Goal: Information Seeking & Learning: Learn about a topic

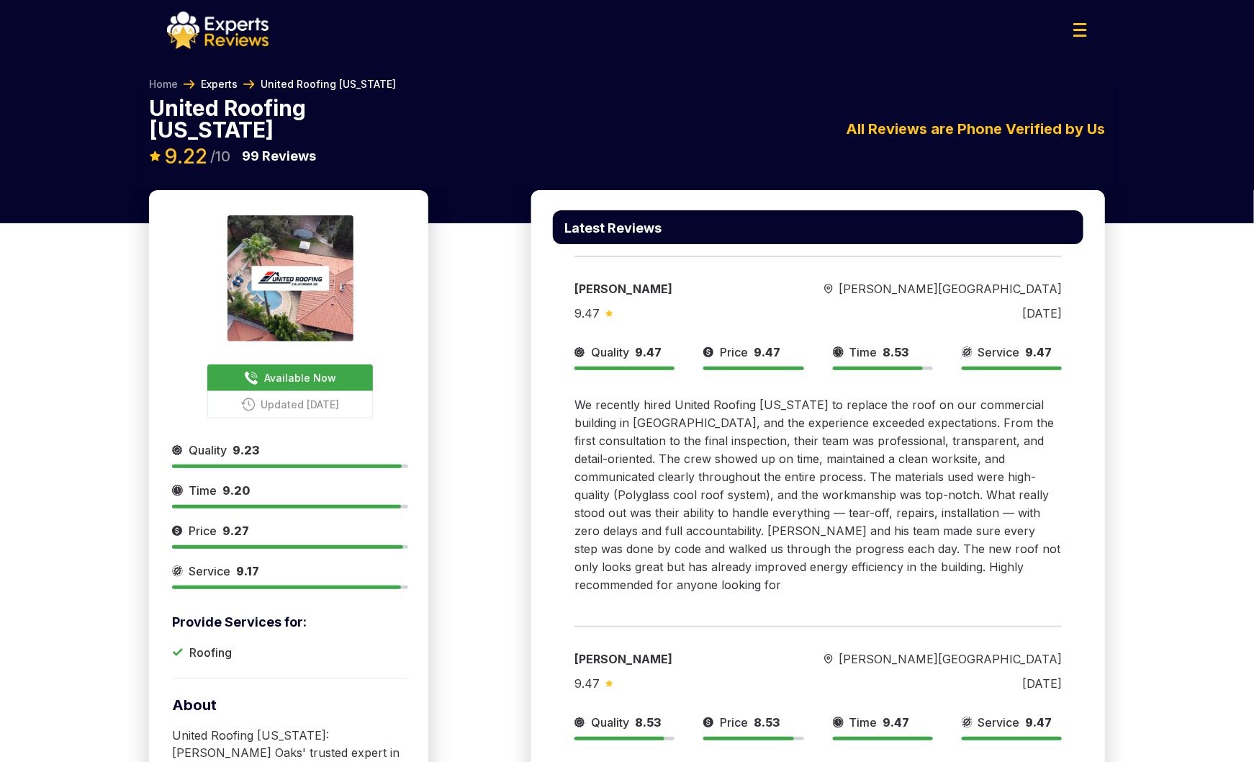
drag, startPoint x: 0, startPoint y: 0, endPoint x: 227, endPoint y: 85, distance: 242.1
click at [227, 85] on link "Experts" at bounding box center [219, 84] width 37 height 14
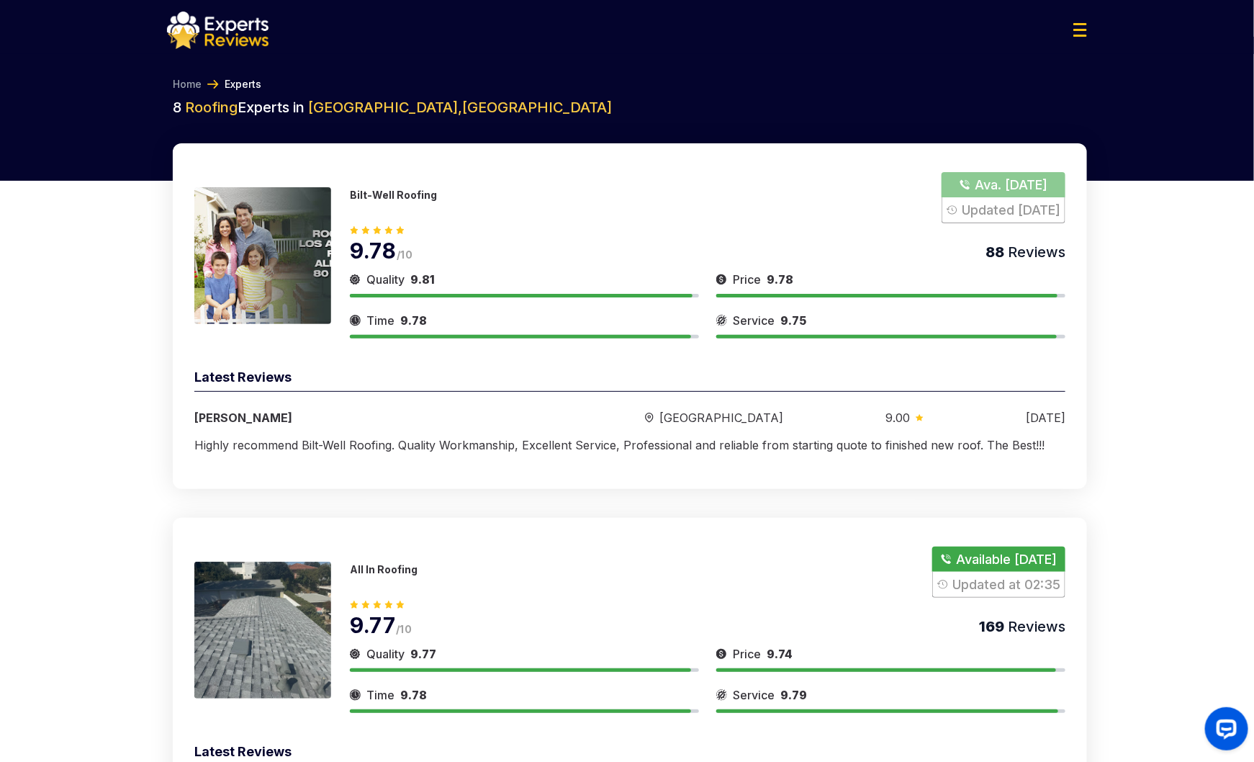
click at [285, 277] on img at bounding box center [262, 255] width 137 height 137
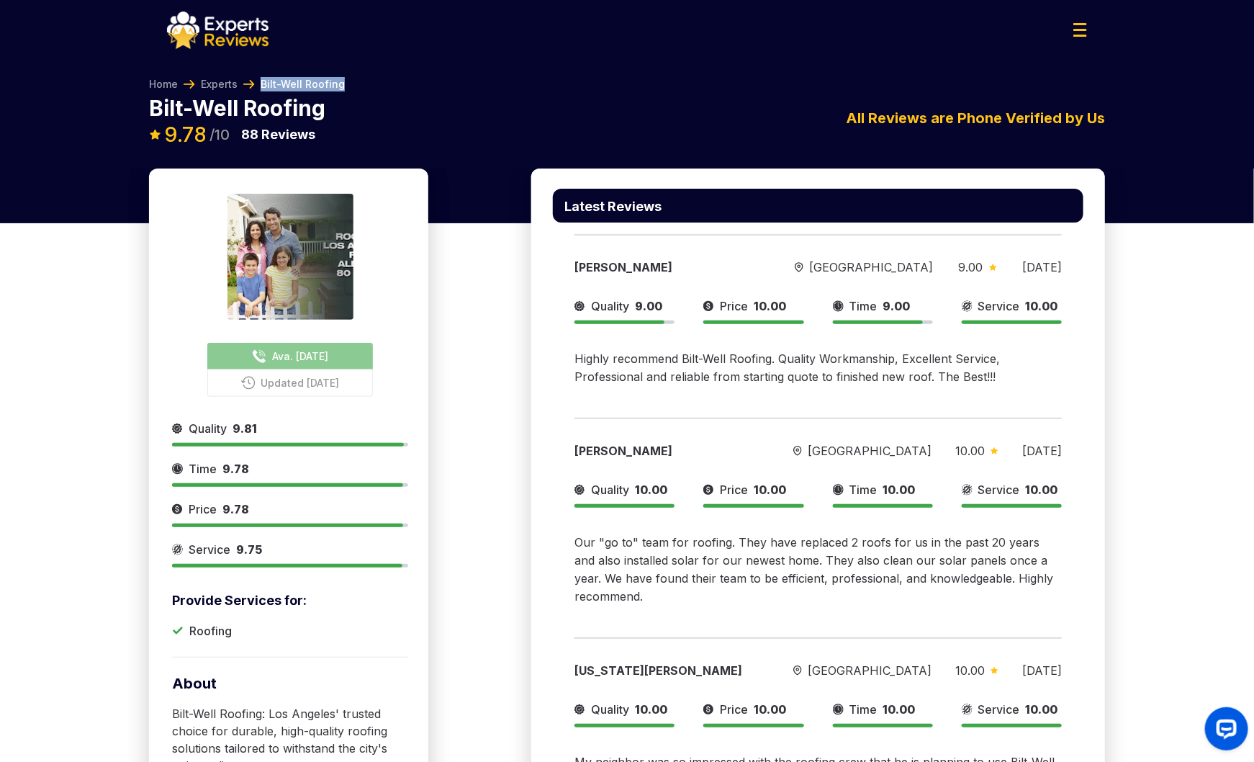
drag, startPoint x: 364, startPoint y: 81, endPoint x: 261, endPoint y: 85, distance: 102.3
click at [261, 85] on div "Home Experts Bilt-Well Roofing" at bounding box center [627, 87] width 956 height 20
copy span "Bilt-Well Roofing"
drag, startPoint x: 357, startPoint y: 81, endPoint x: 392, endPoint y: 81, distance: 35.3
click at [357, 81] on div "Home Experts Bilt-Well Roofing" at bounding box center [627, 87] width 956 height 20
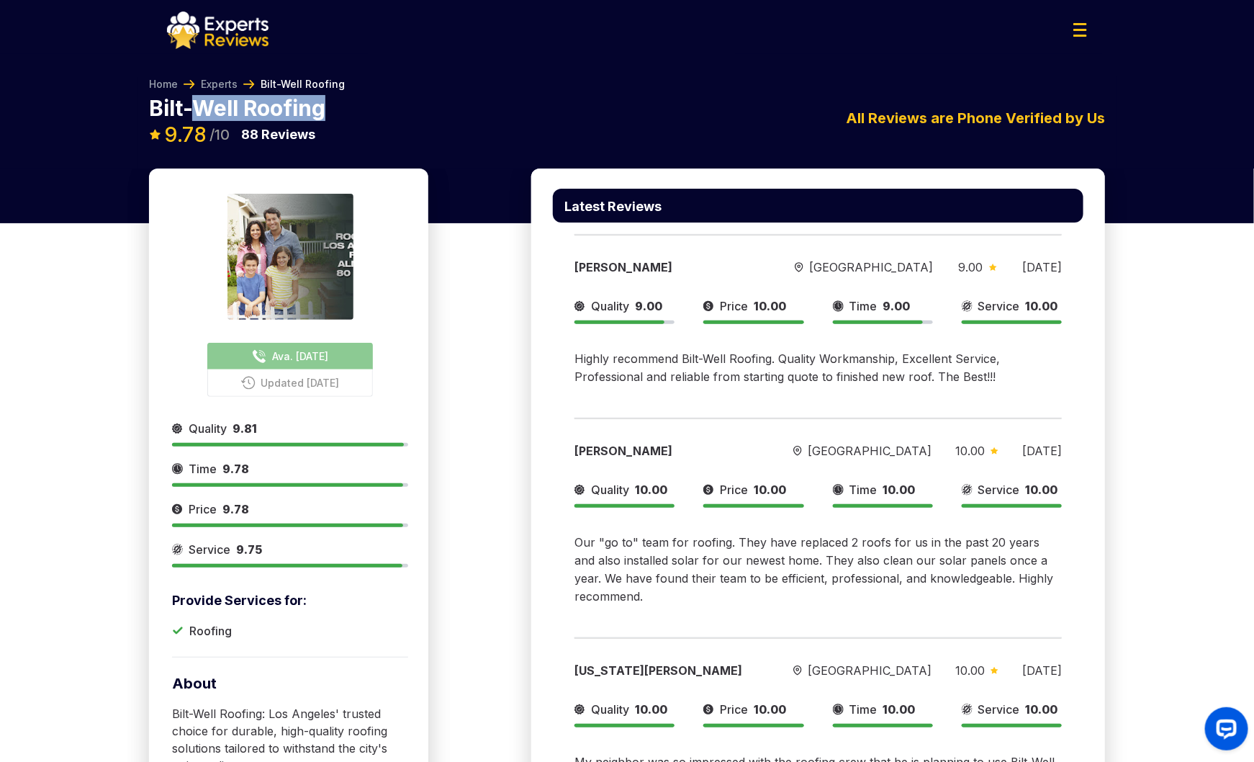
drag, startPoint x: 350, startPoint y: 105, endPoint x: 199, endPoint y: 103, distance: 150.5
click at [199, 103] on div "Bilt-Well Roofing 9.78 /10 88 Reviews" at bounding box center [288, 121] width 279 height 48
copy p "Well Roofing"
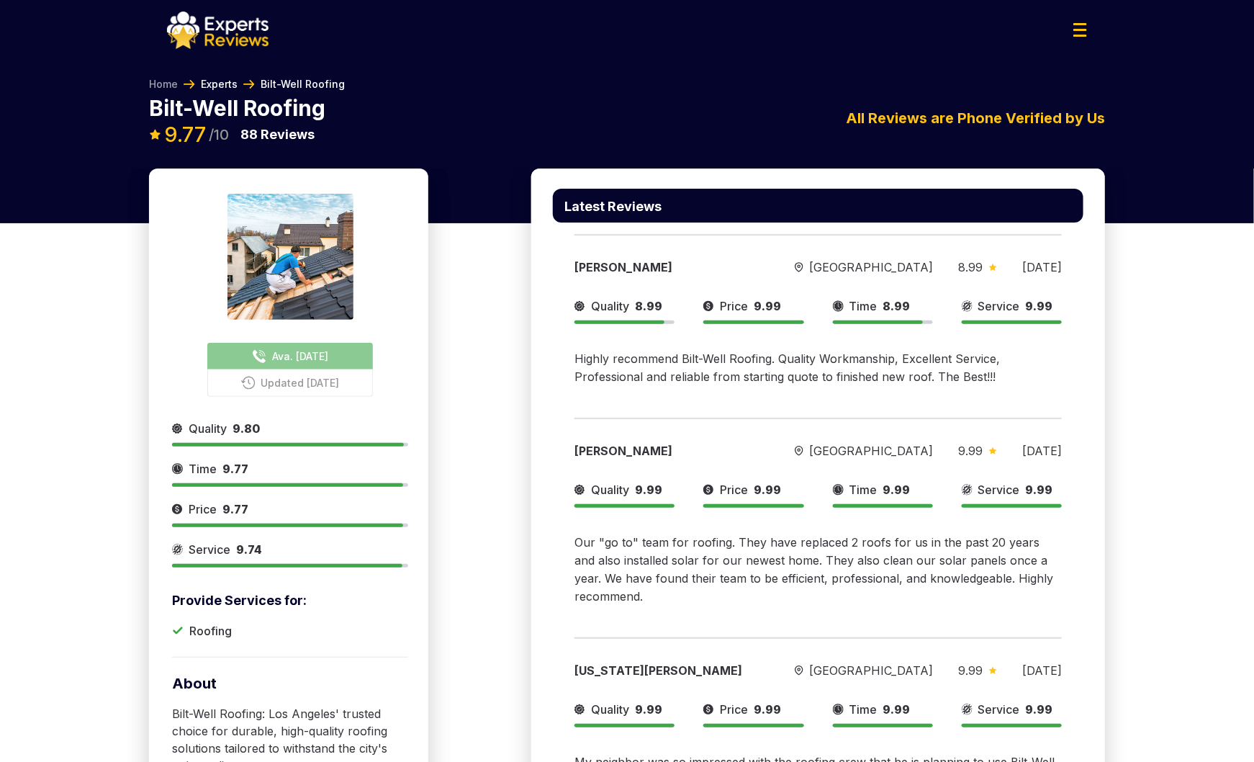
click at [224, 87] on link "Experts" at bounding box center [219, 84] width 37 height 14
